Goal: Find specific page/section: Find specific page/section

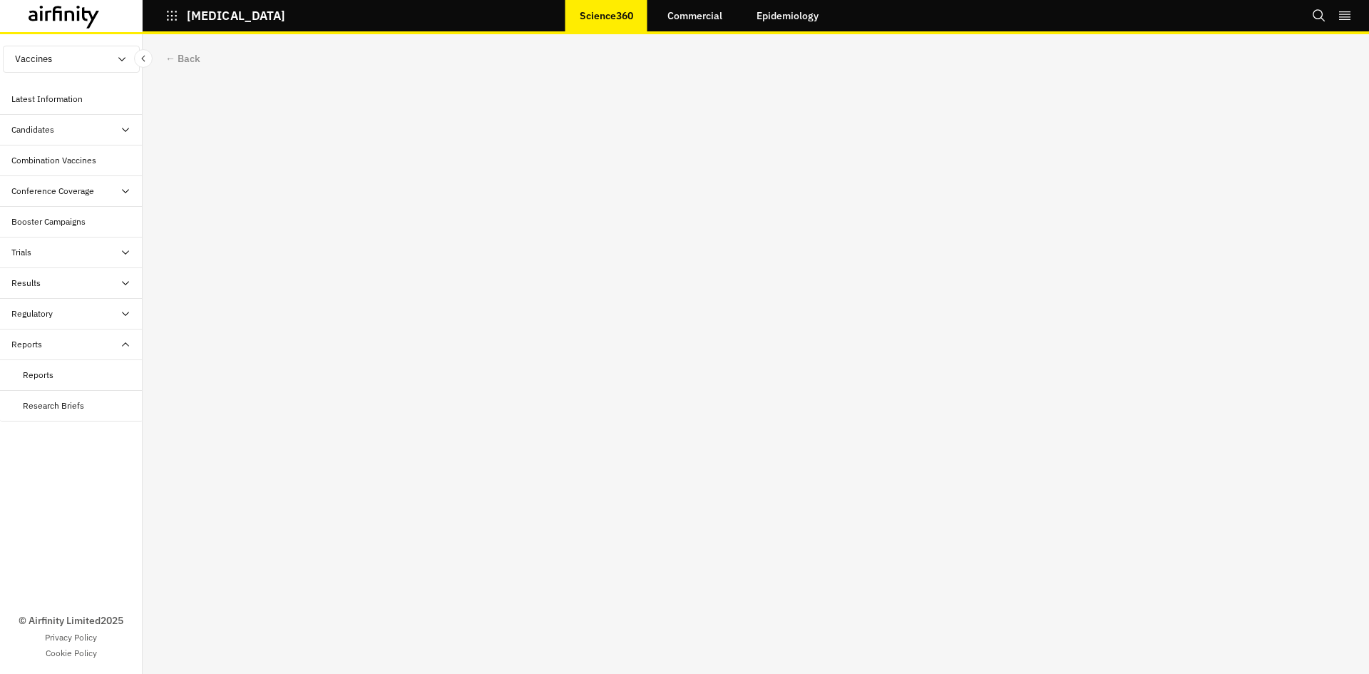
click at [188, 12] on p "[MEDICAL_DATA]" at bounding box center [236, 15] width 98 height 13
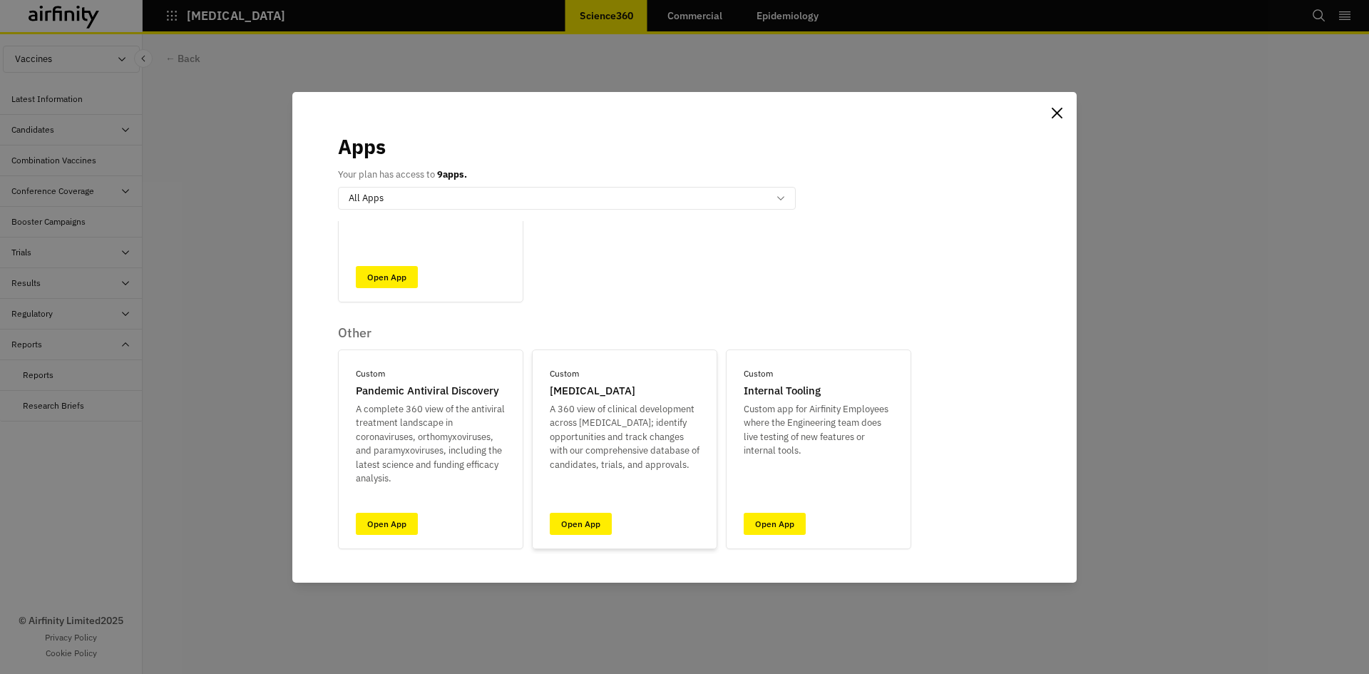
scroll to position [424, 0]
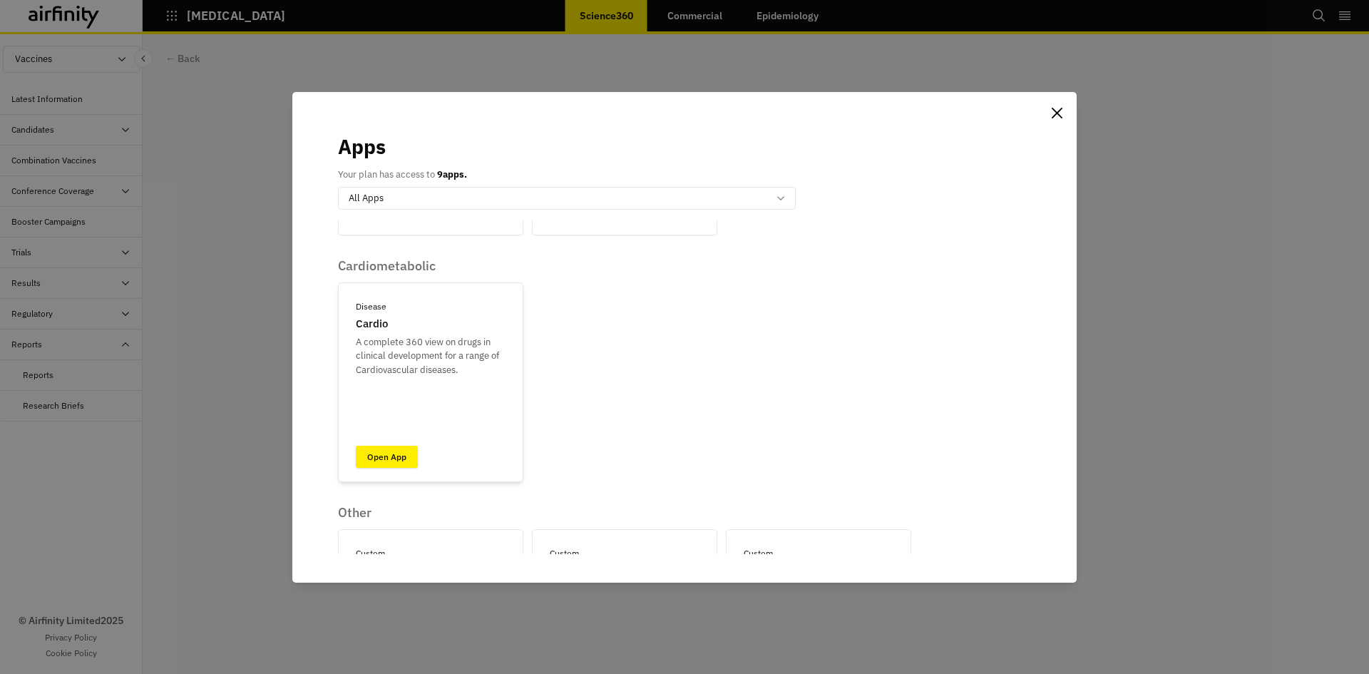
click at [394, 459] on link "Open App" at bounding box center [387, 457] width 62 height 22
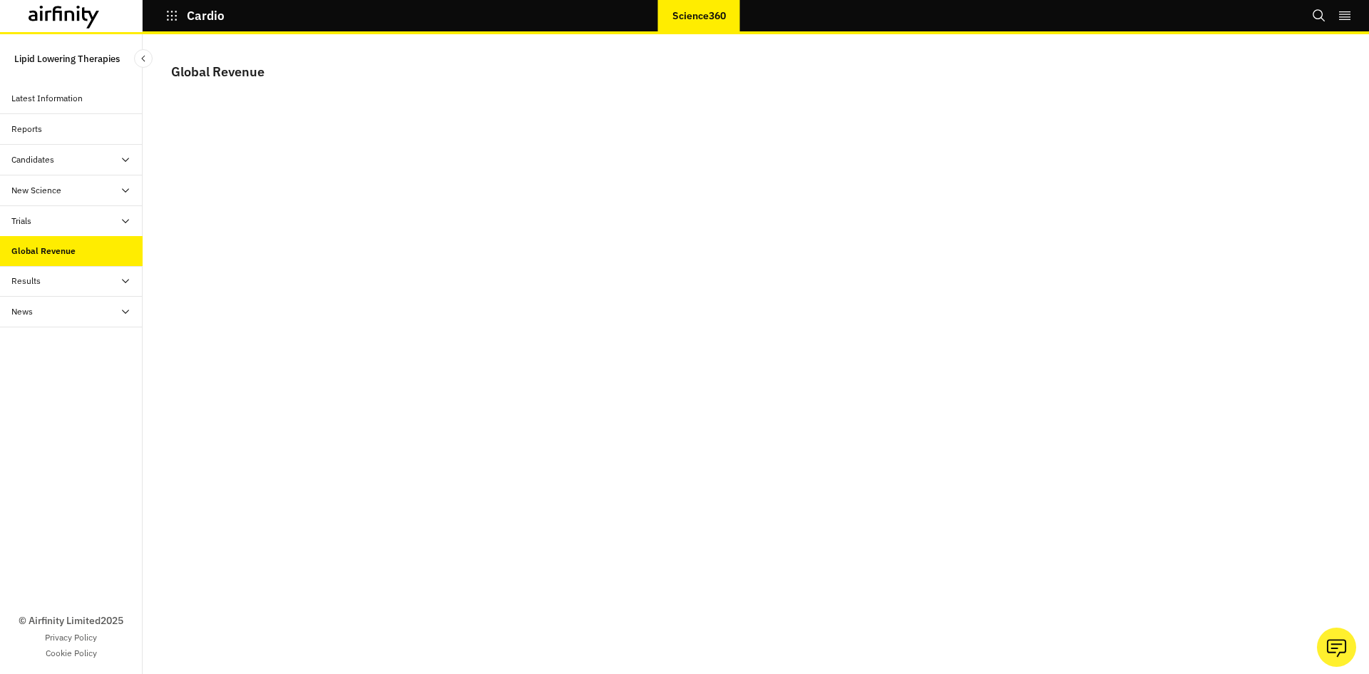
click at [61, 201] on div "New Science" at bounding box center [71, 190] width 143 height 31
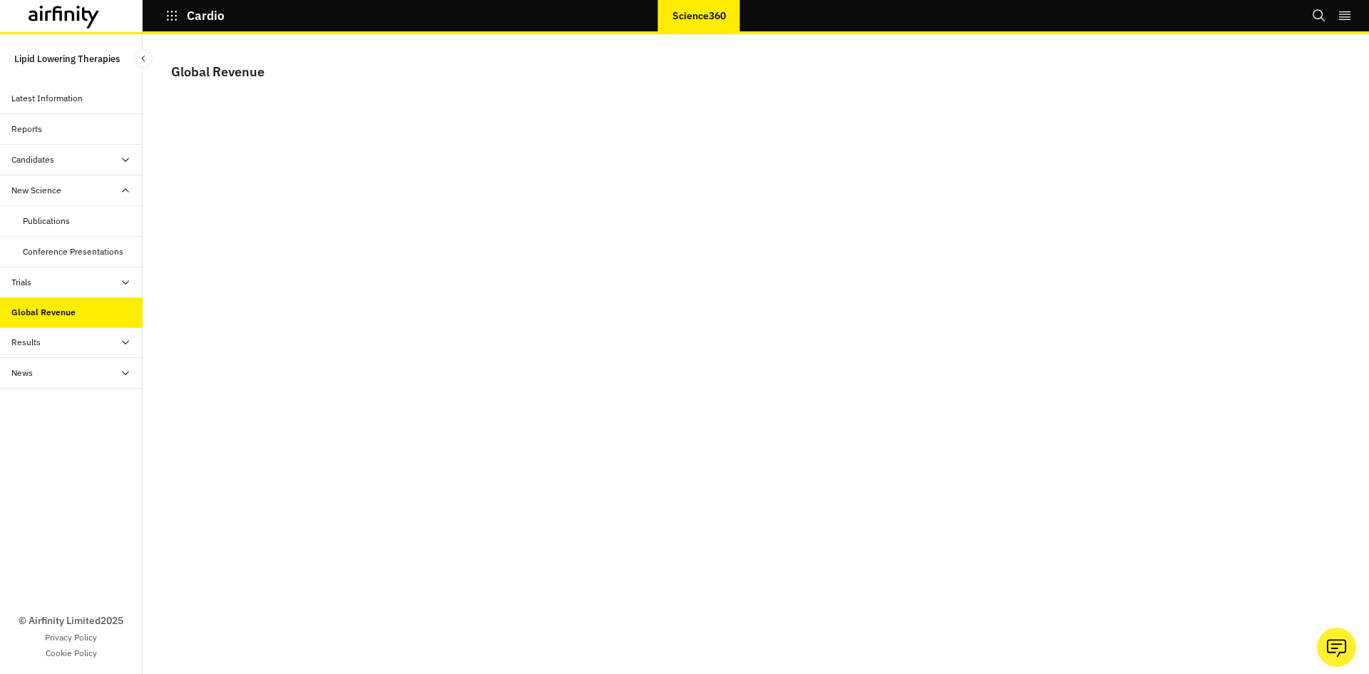
click at [41, 165] on div "Candidates" at bounding box center [32, 159] width 43 height 13
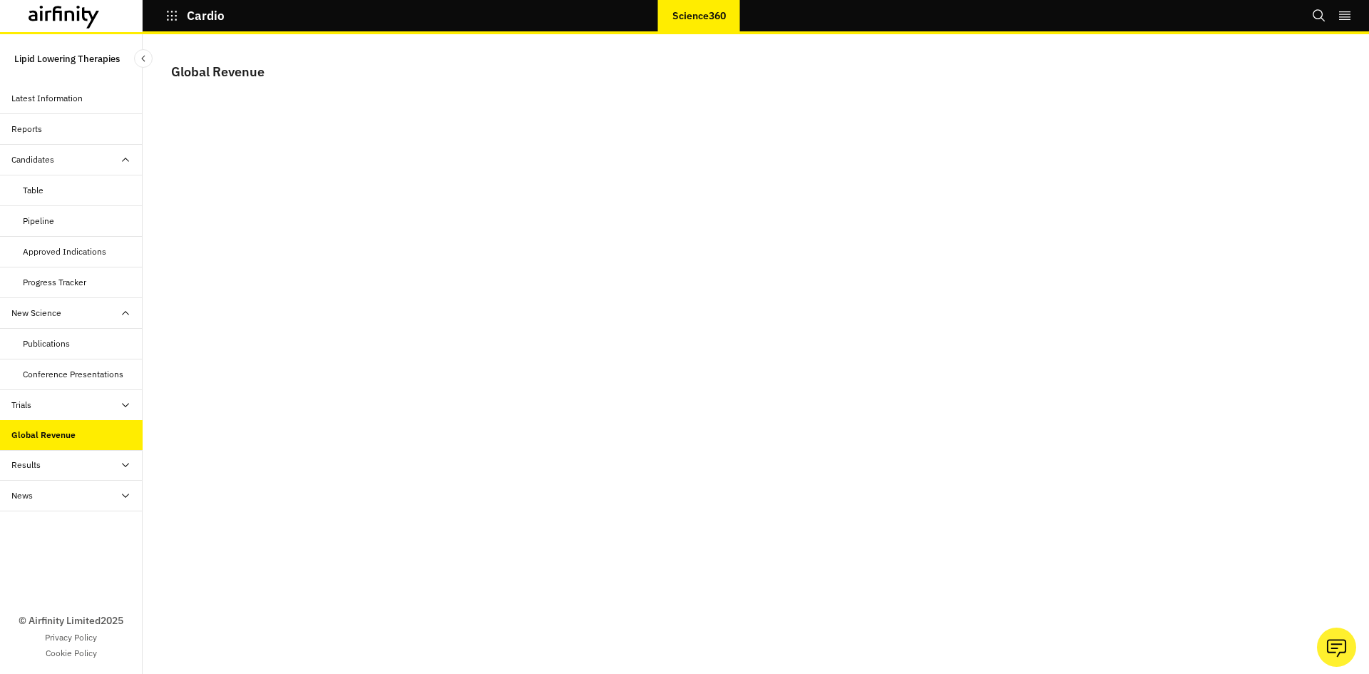
click at [43, 129] on div "Reports" at bounding box center [76, 129] width 131 height 13
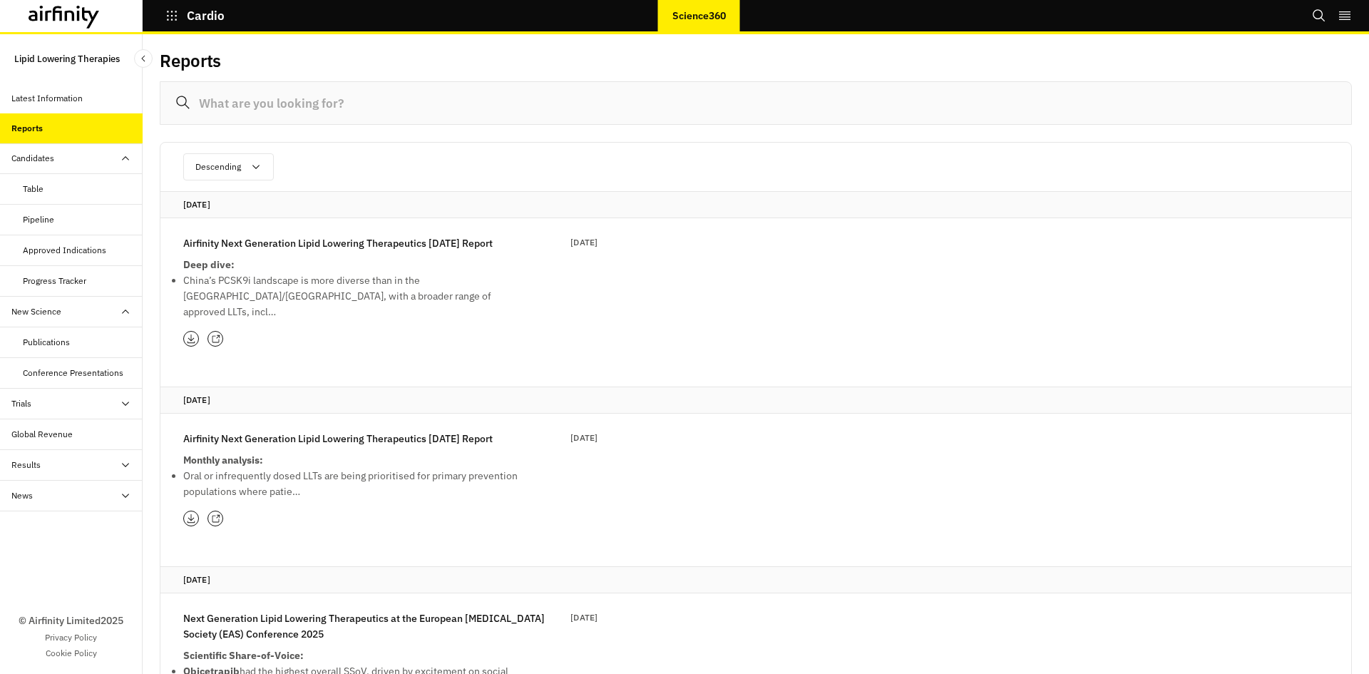
click at [50, 103] on div "Latest Information" at bounding box center [46, 98] width 71 height 13
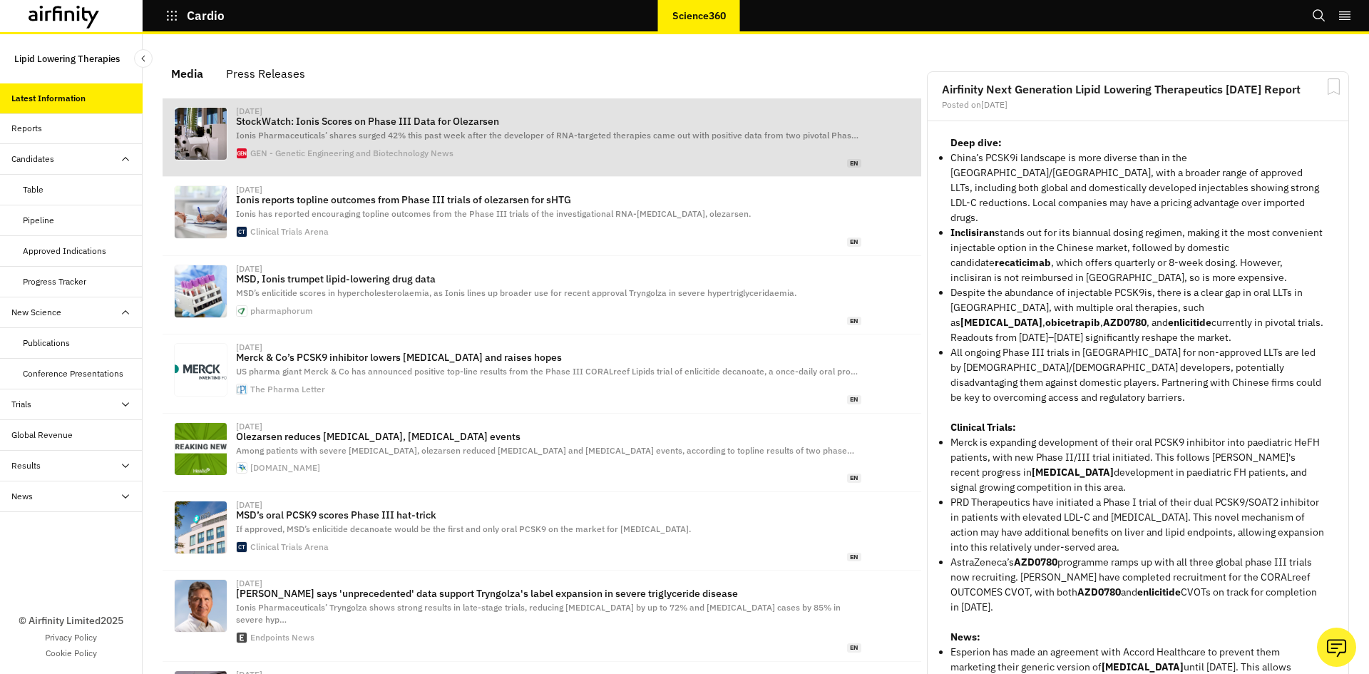
scroll to position [879, 414]
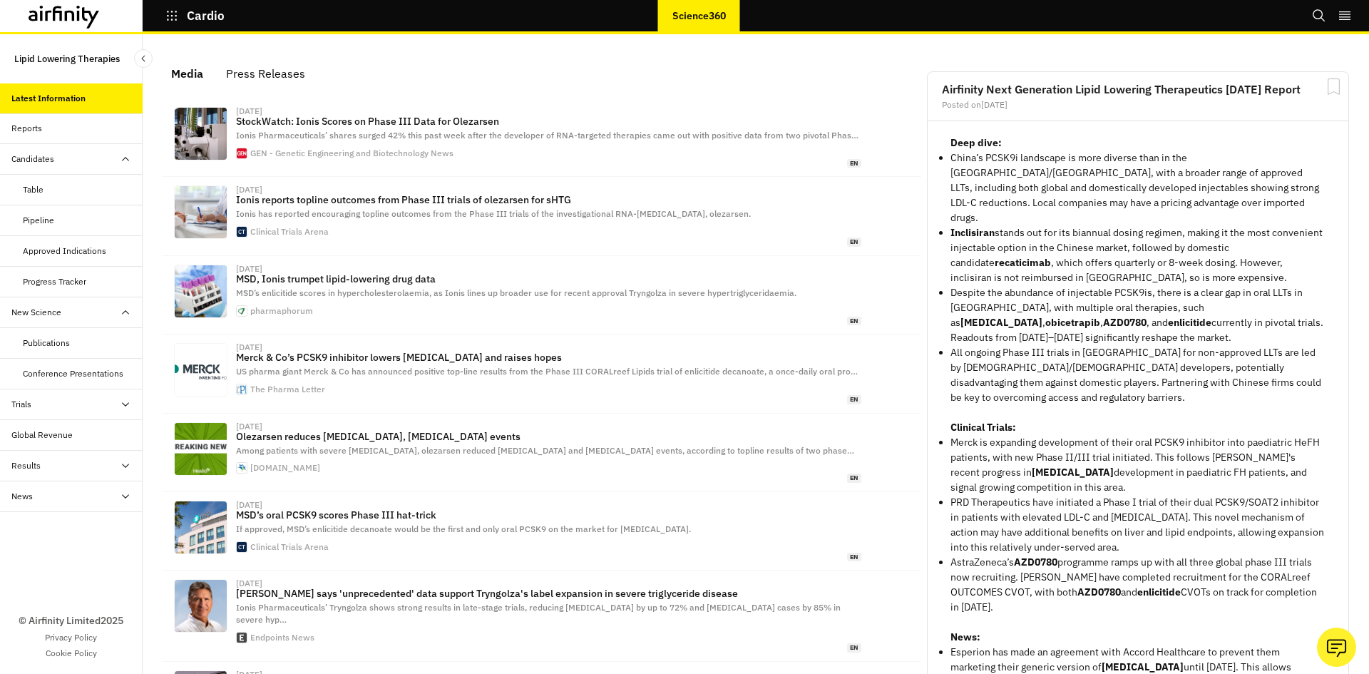
click at [817, 9] on div "Cardio Science360 Bookmarks Settings Logout" at bounding box center [684, 17] width 1369 height 34
click at [170, 14] on icon "button" at bounding box center [171, 15] width 13 height 13
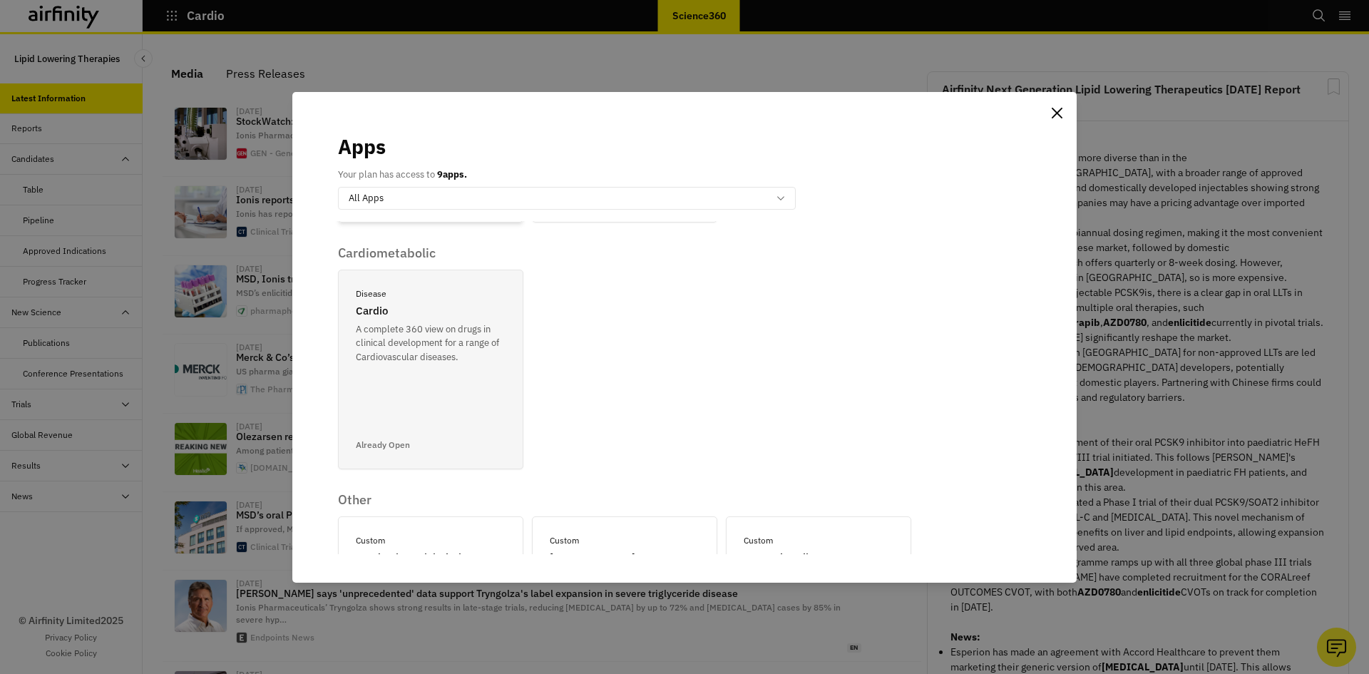
scroll to position [428, 0]
click at [231, 342] on div "Apps Your plan has access to 9 apps. option All Apps, selected. Select is focus…" at bounding box center [684, 337] width 1369 height 674
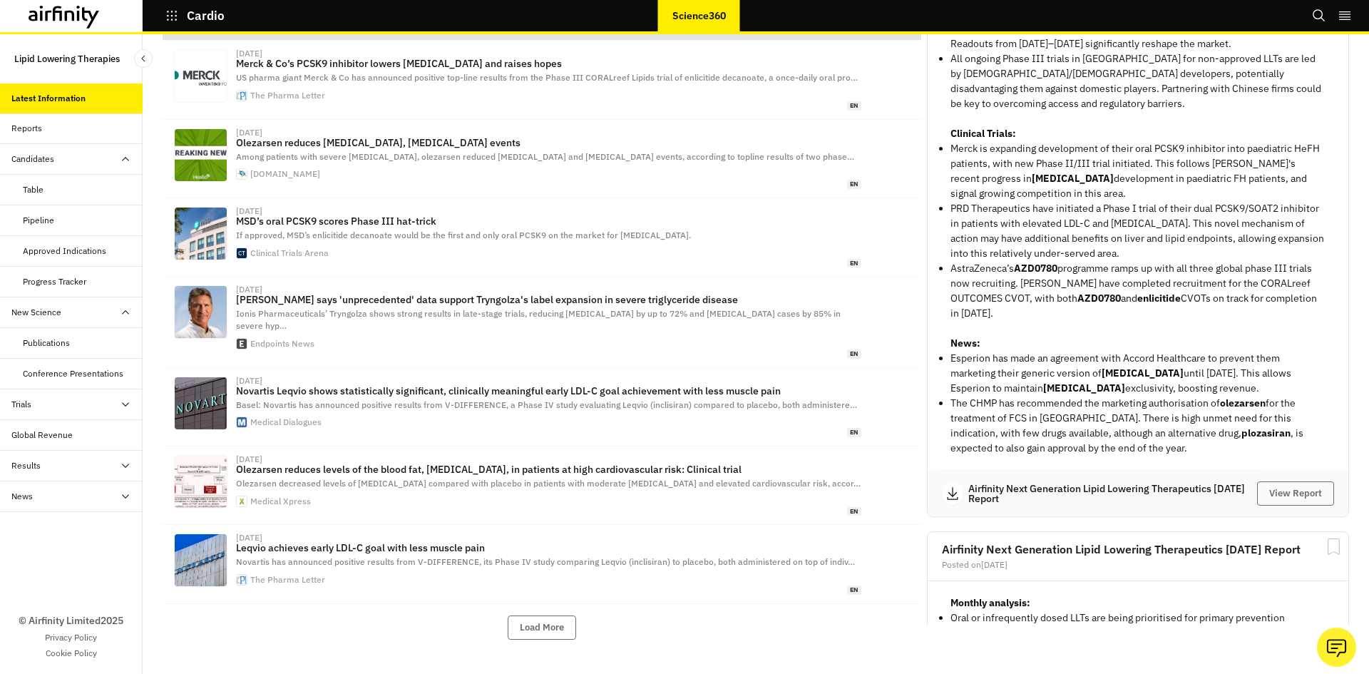
scroll to position [0, 0]
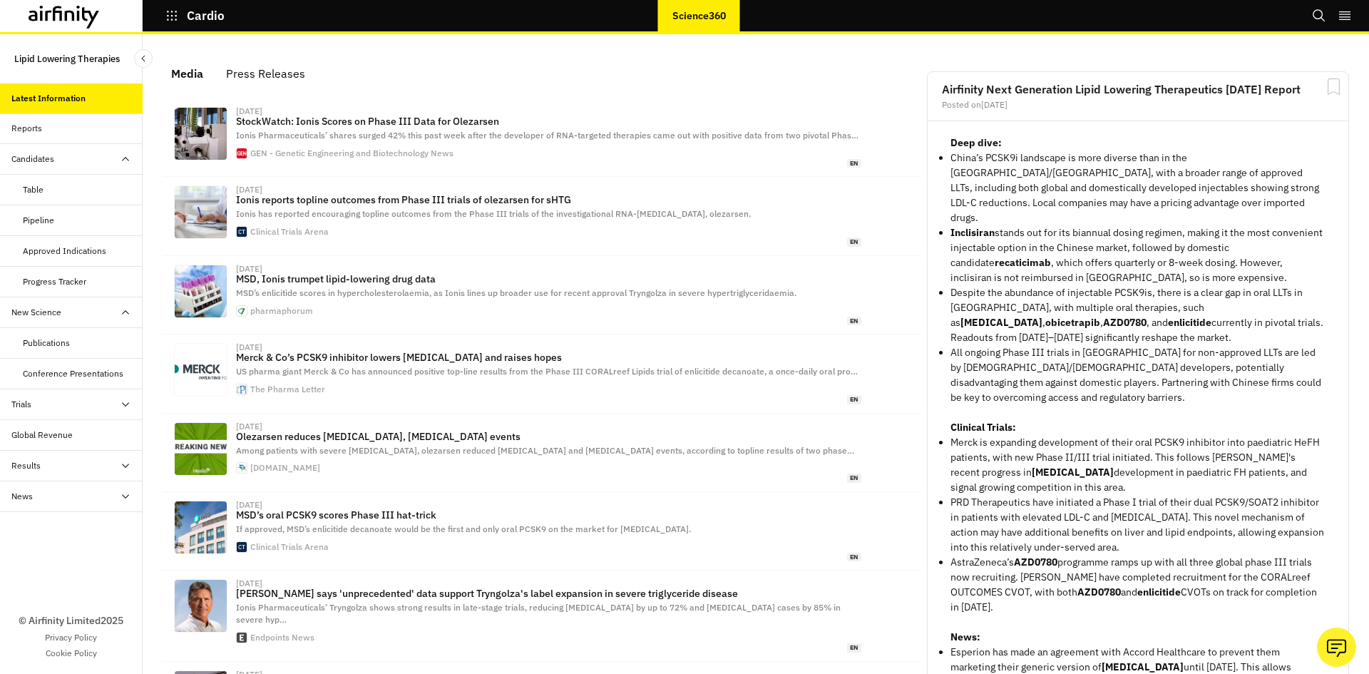
click at [183, 8] on button "Cardio" at bounding box center [195, 16] width 60 height 24
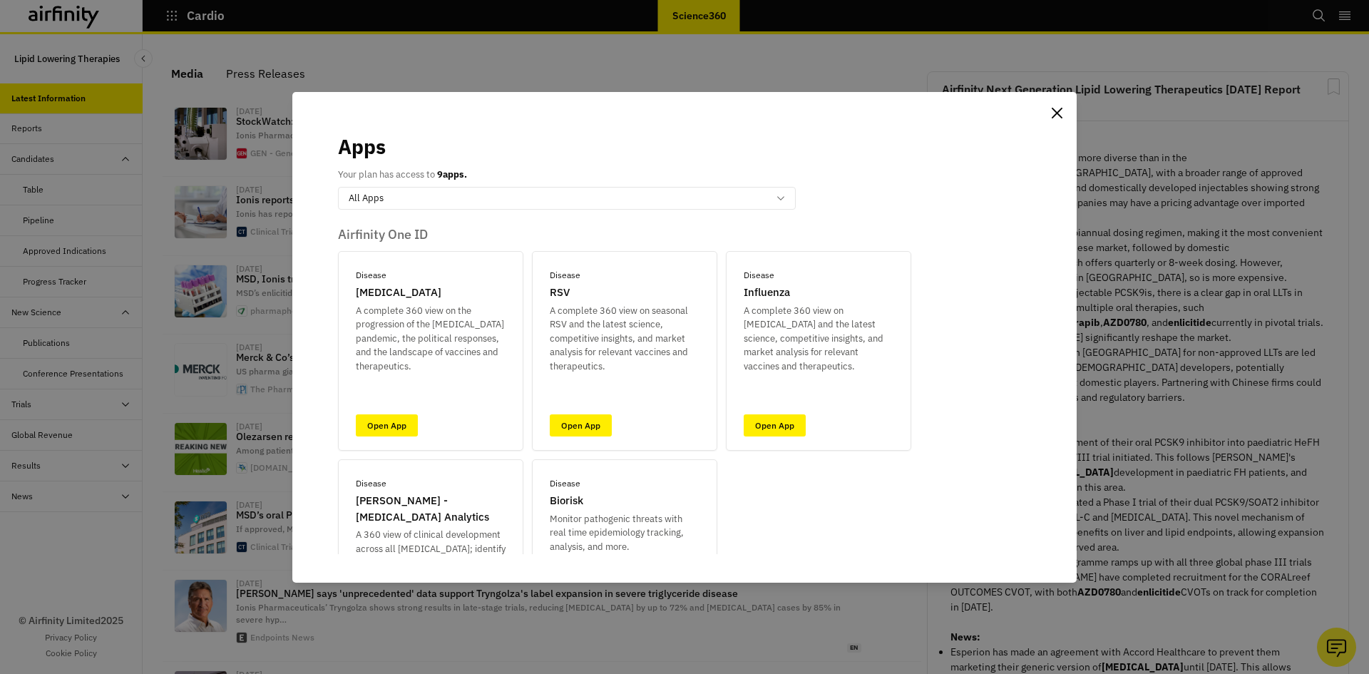
click at [200, 417] on div "Apps Your plan has access to 9 apps. option All Apps, selected. Select is focus…" at bounding box center [684, 337] width 1369 height 674
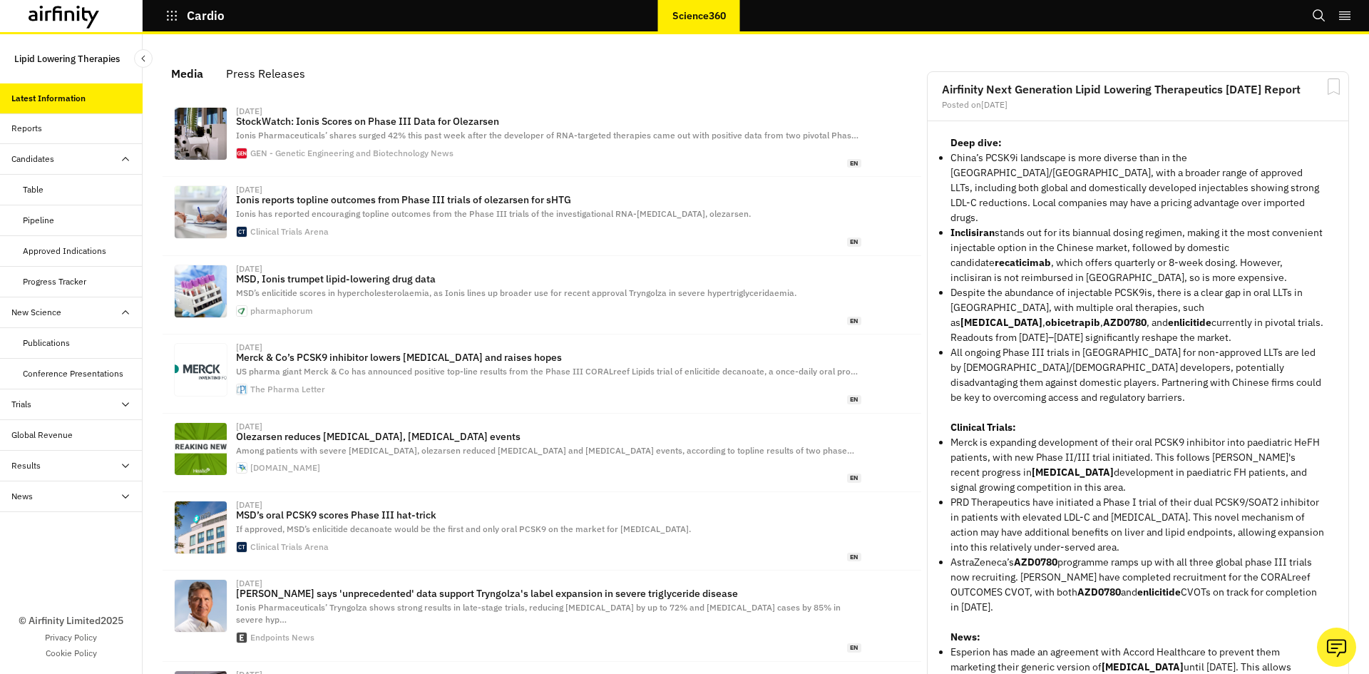
click at [173, 16] on icon "button" at bounding box center [171, 15] width 13 height 13
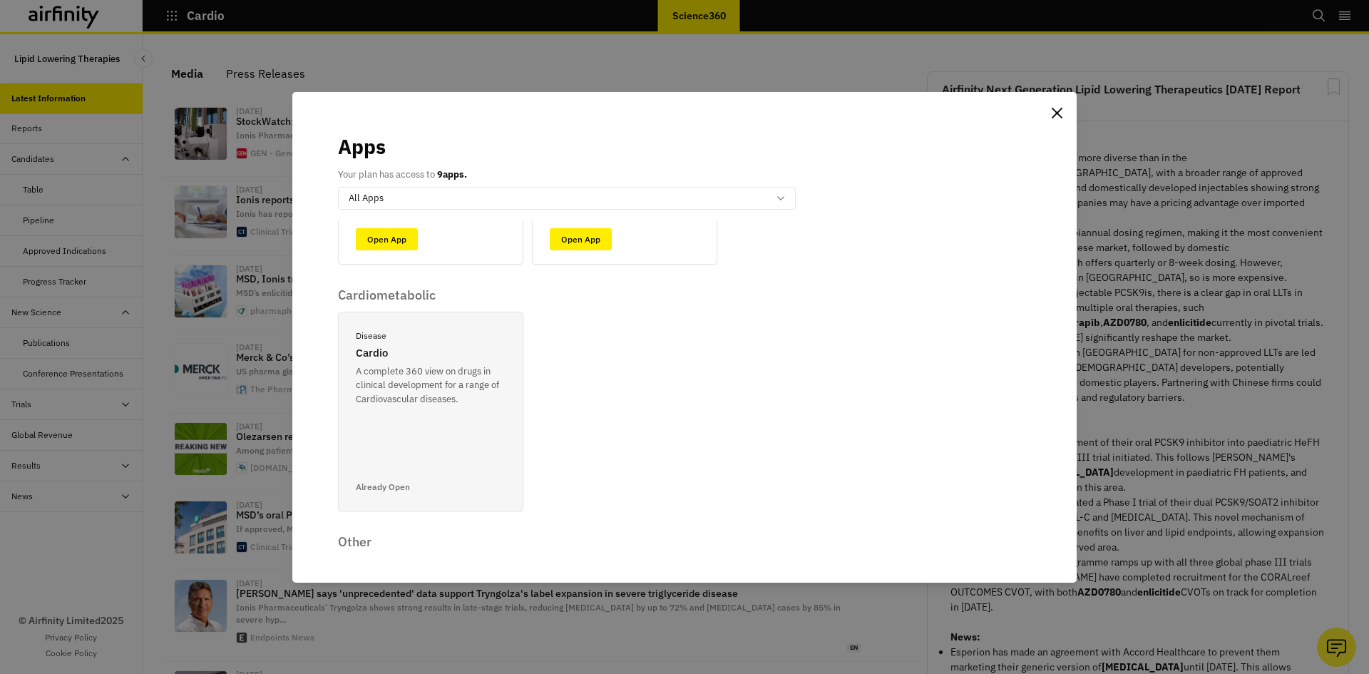
scroll to position [603, 0]
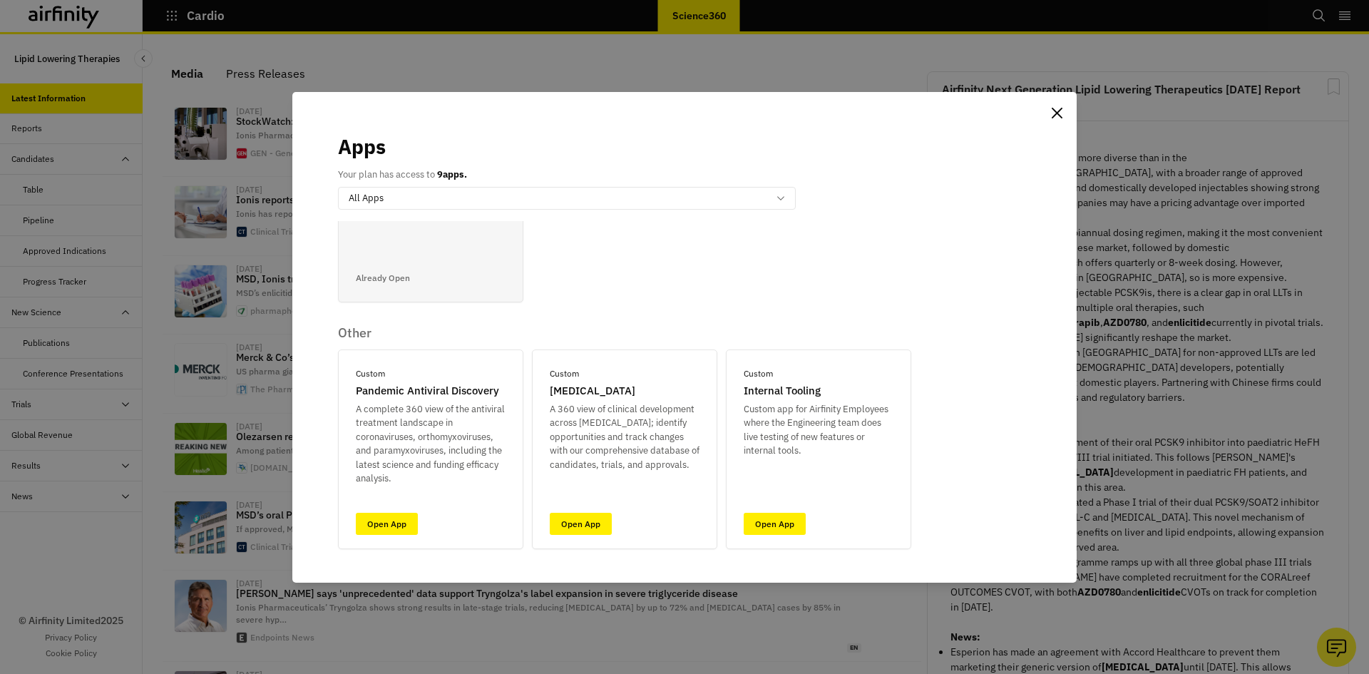
click at [257, 369] on div "Apps Your plan has access to 9 apps. option All Apps, selected. Select is focus…" at bounding box center [684, 337] width 1369 height 674
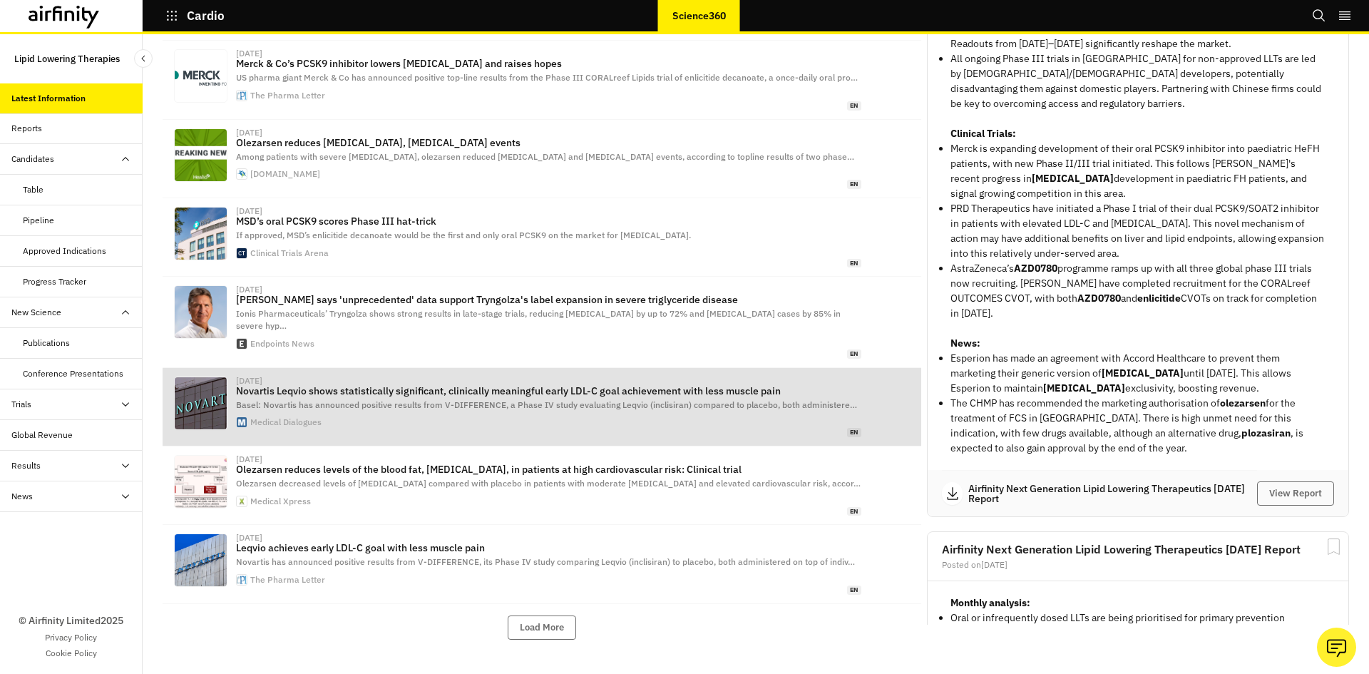
scroll to position [0, 0]
